Goal: Transaction & Acquisition: Purchase product/service

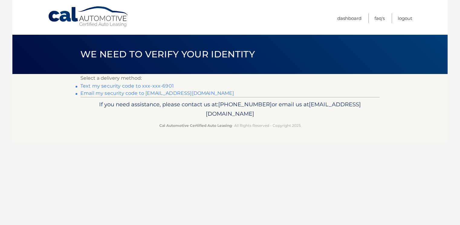
click at [98, 86] on link "Text my security code to xxx-xxx-6901" at bounding box center [126, 86] width 93 height 6
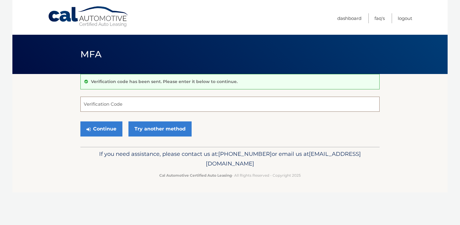
click at [103, 106] on input "Verification Code" at bounding box center [230, 104] width 300 height 15
type input "567978"
click at [106, 128] on button "Continue" at bounding box center [101, 129] width 42 height 15
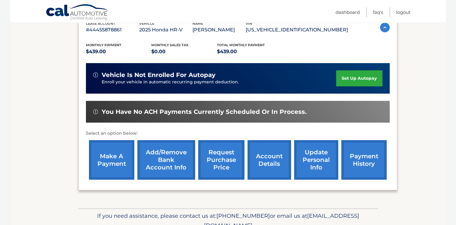
scroll to position [113, 0]
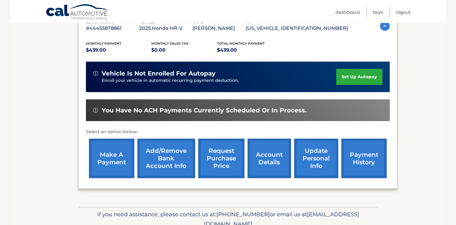
click at [111, 158] on link "make a payment" at bounding box center [111, 159] width 45 height 40
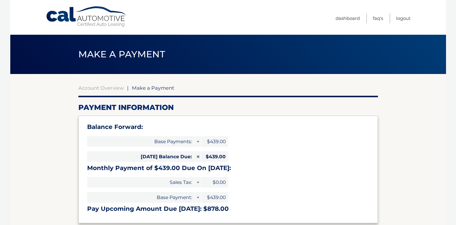
select select "NzVhZTcxMGUtNWU3ZS00OTRjLTgxMWMtYzU2MGI2N2NiZmQ2"
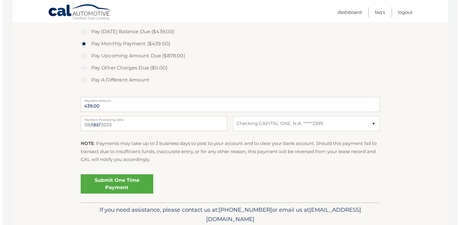
scroll to position [219, 0]
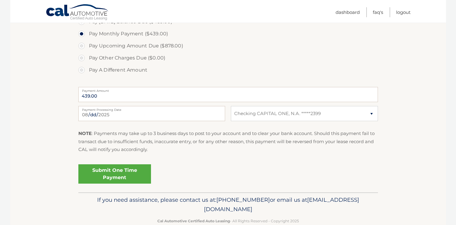
click at [118, 170] on link "Submit One Time Payment" at bounding box center [114, 174] width 73 height 19
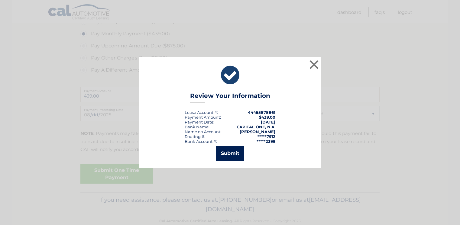
click at [226, 156] on button "Submit" at bounding box center [230, 153] width 28 height 15
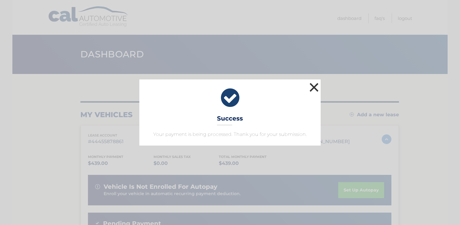
click at [313, 86] on button "×" at bounding box center [314, 87] width 12 height 12
